Goal: Task Accomplishment & Management: Use online tool/utility

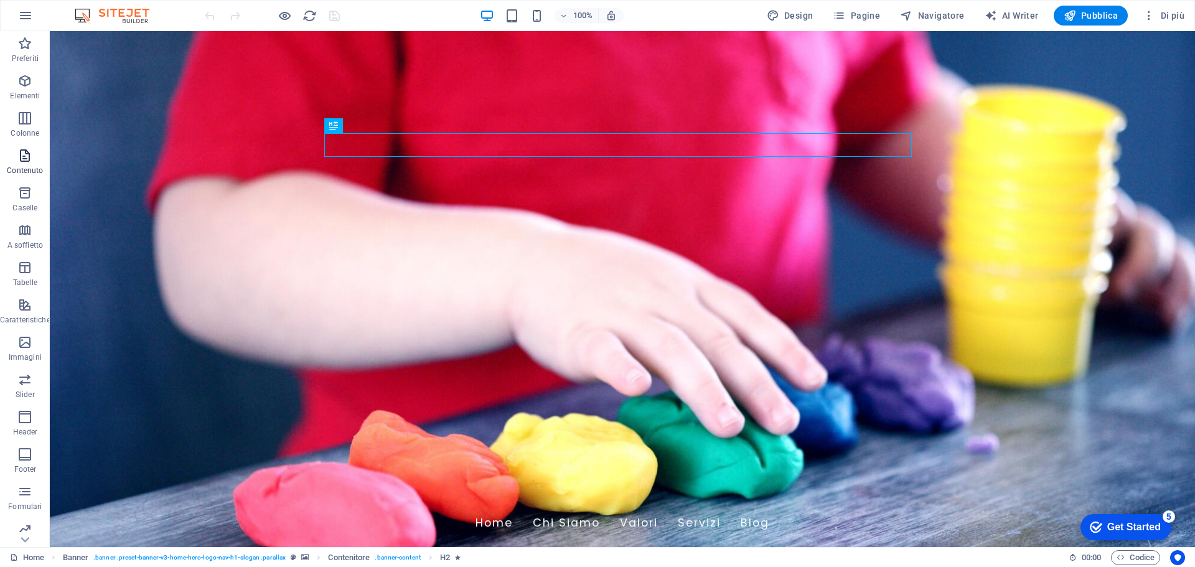
click at [25, 162] on icon "button" at bounding box center [24, 155] width 15 height 15
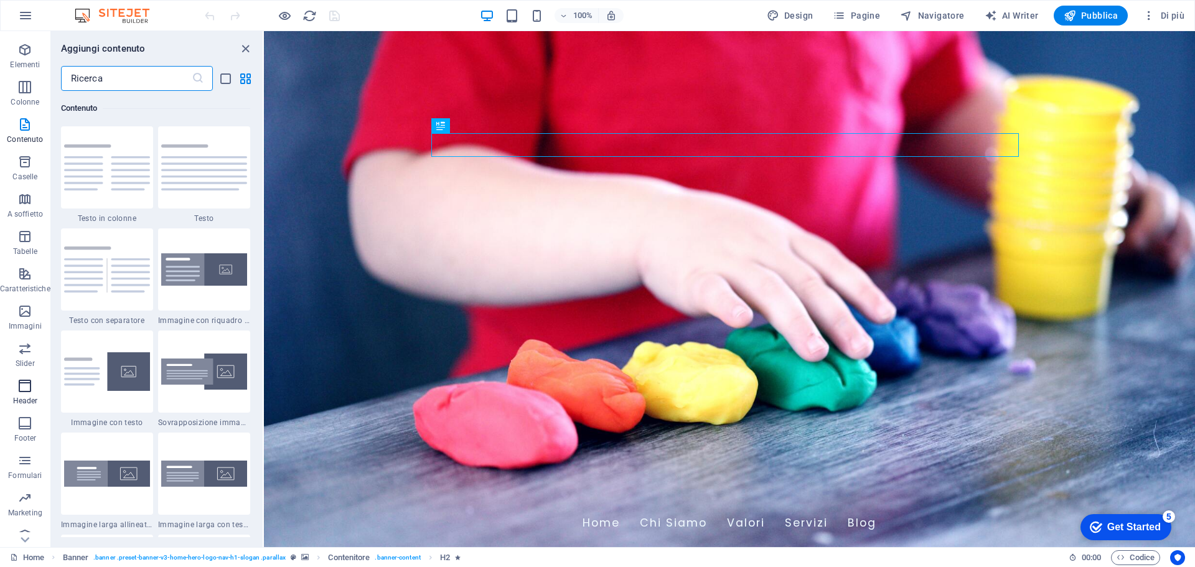
scroll to position [44, 0]
click at [30, 495] on p "Marketing" at bounding box center [25, 500] width 34 height 10
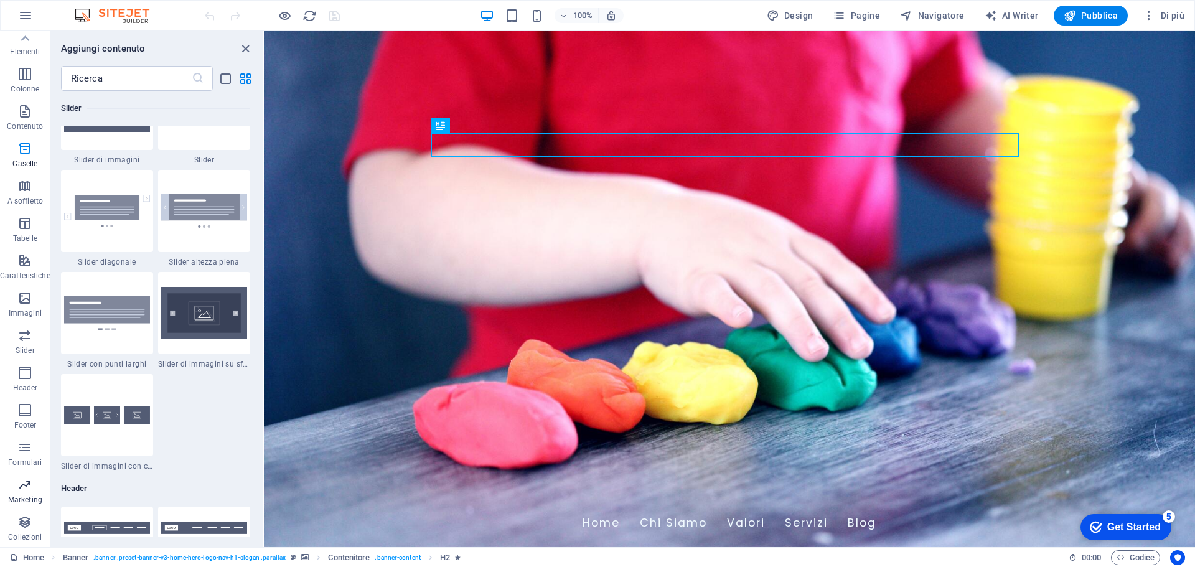
scroll to position [10135, 0]
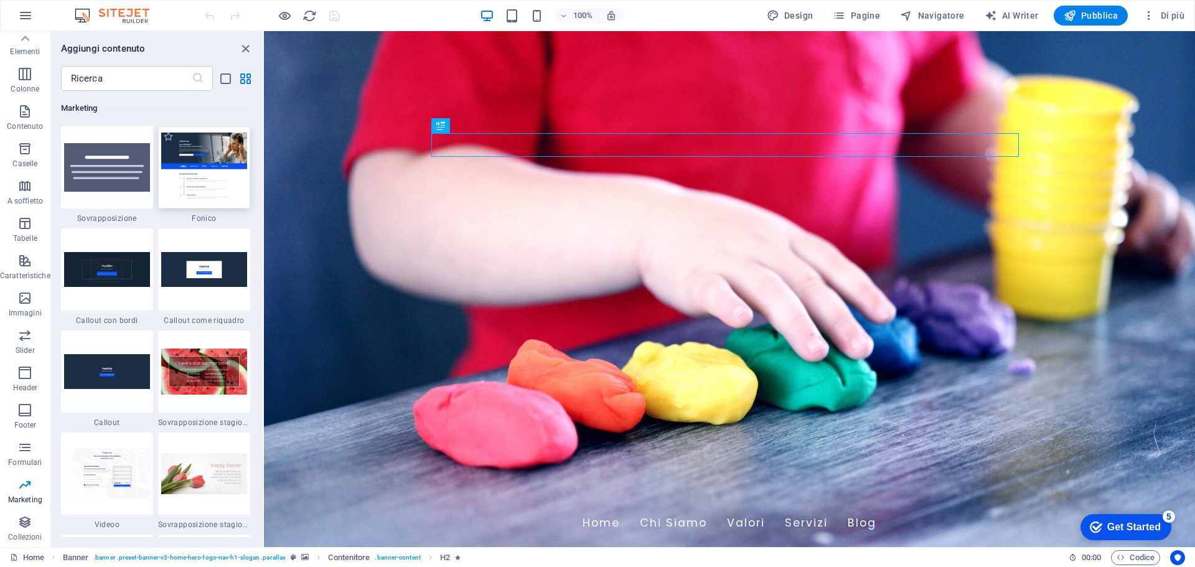
click at [194, 192] on img at bounding box center [204, 167] width 86 height 69
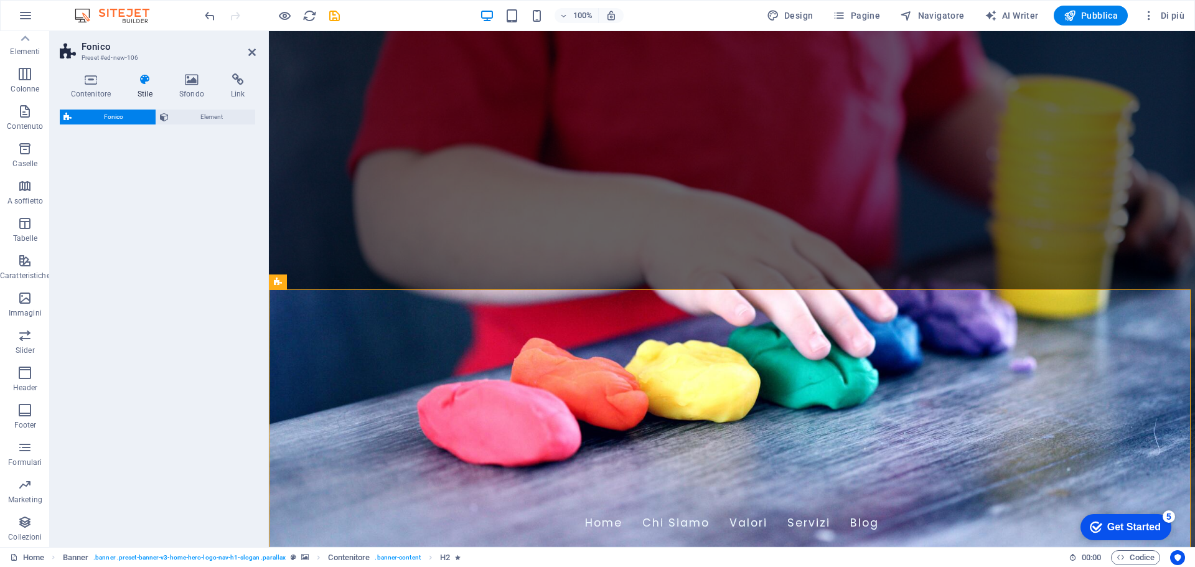
select select "%"
select select "rem"
select select "px"
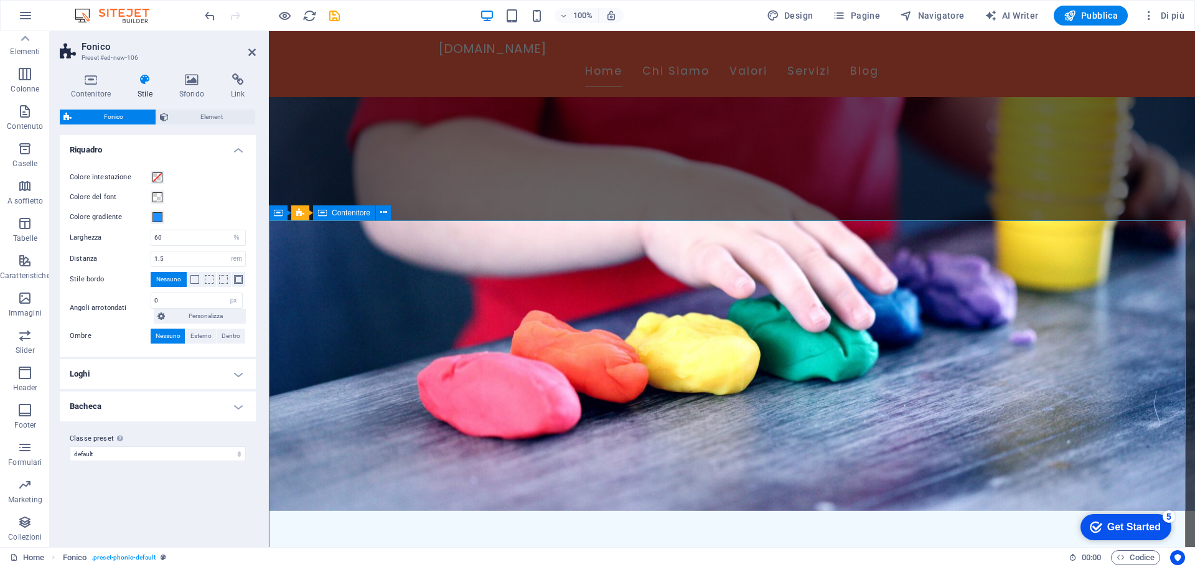
scroll to position [124, 0]
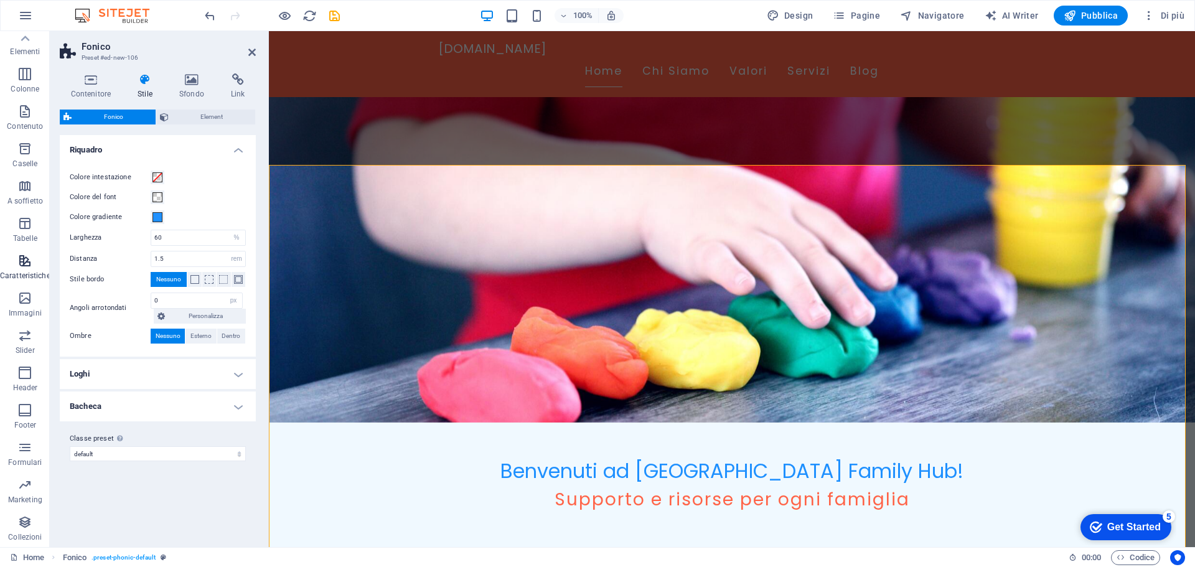
click at [29, 263] on icon "button" at bounding box center [24, 260] width 15 height 15
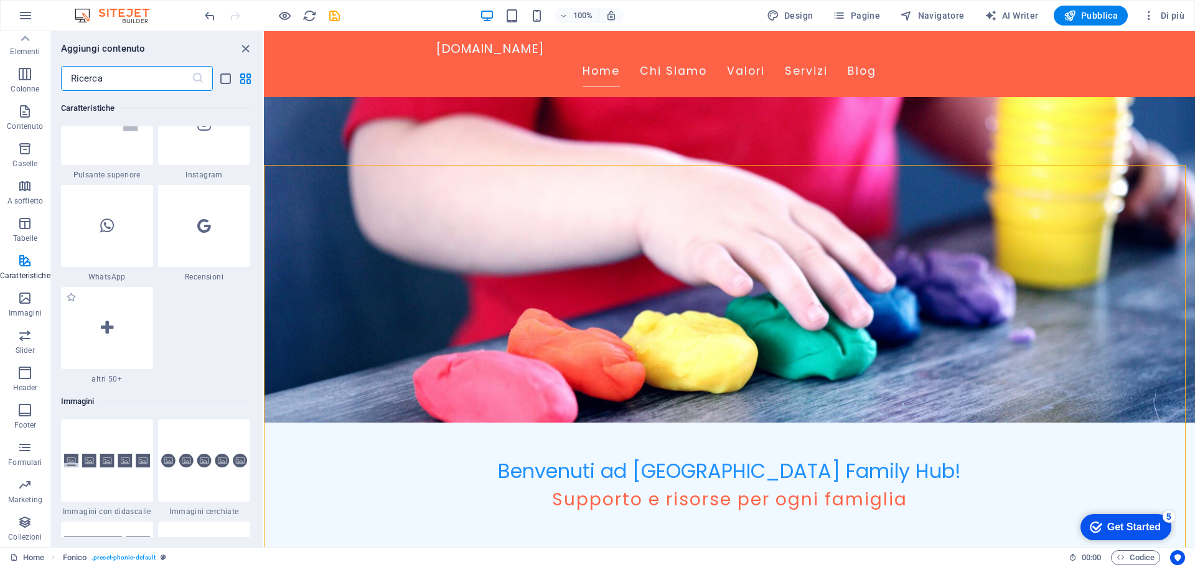
scroll to position [6032, 0]
